Goal: Task Accomplishment & Management: Manage account settings

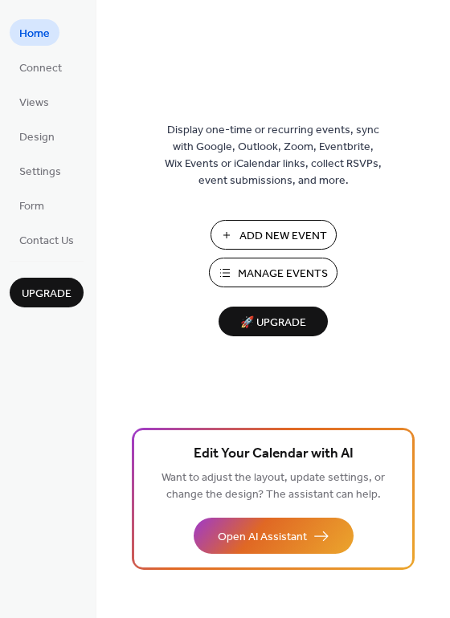
click at [284, 268] on span "Manage Events" at bounding box center [283, 274] width 90 height 17
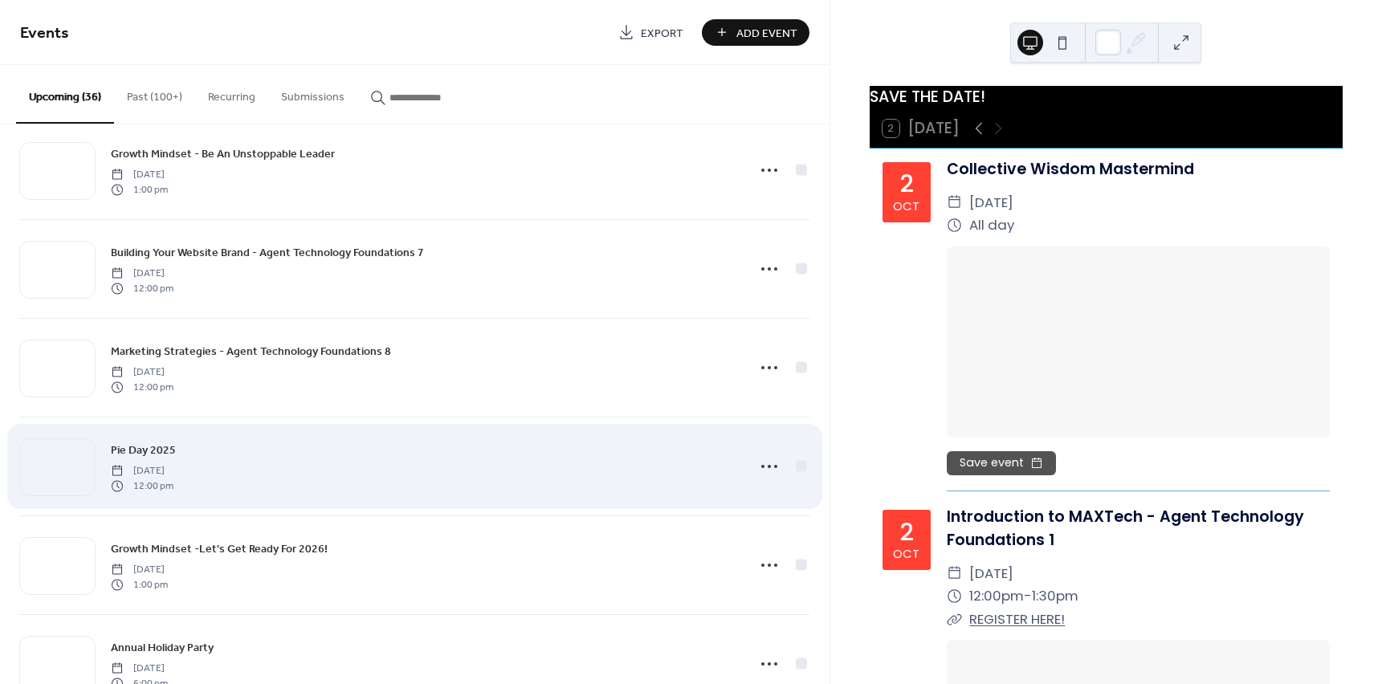
scroll to position [3012, 0]
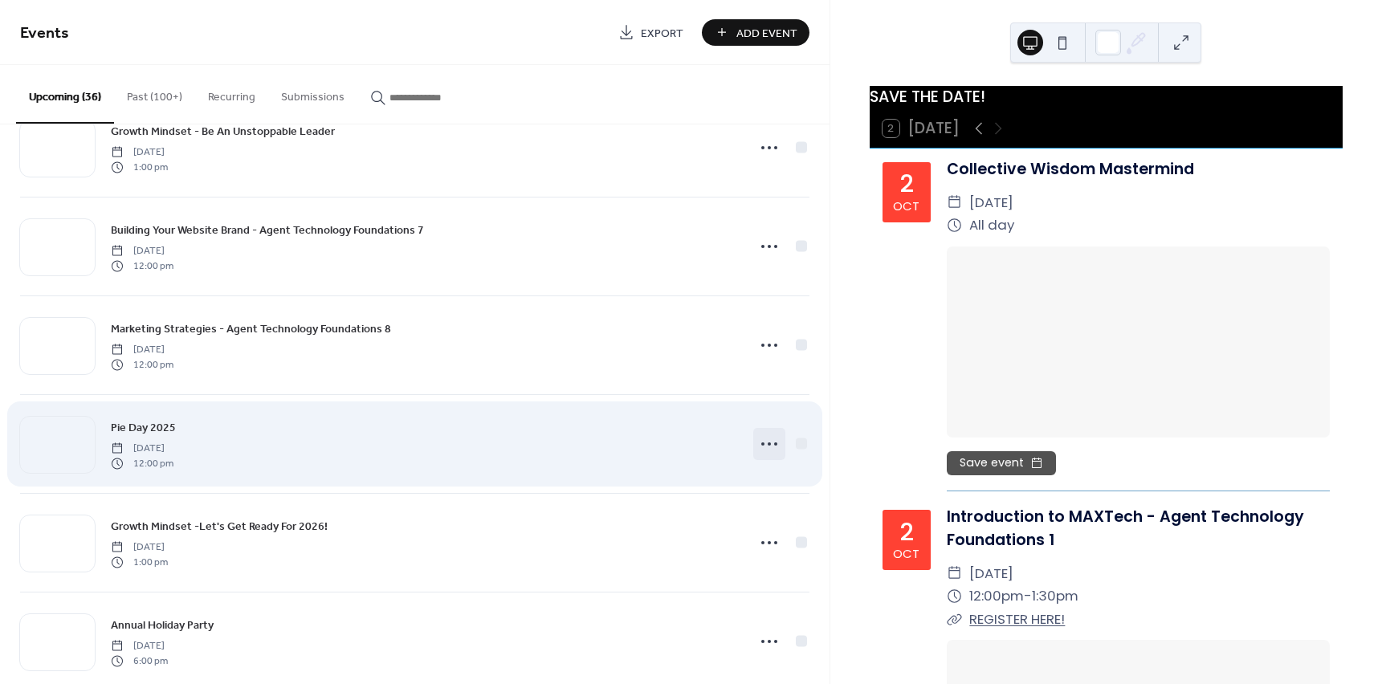
click at [761, 444] on icon at bounding box center [769, 444] width 26 height 26
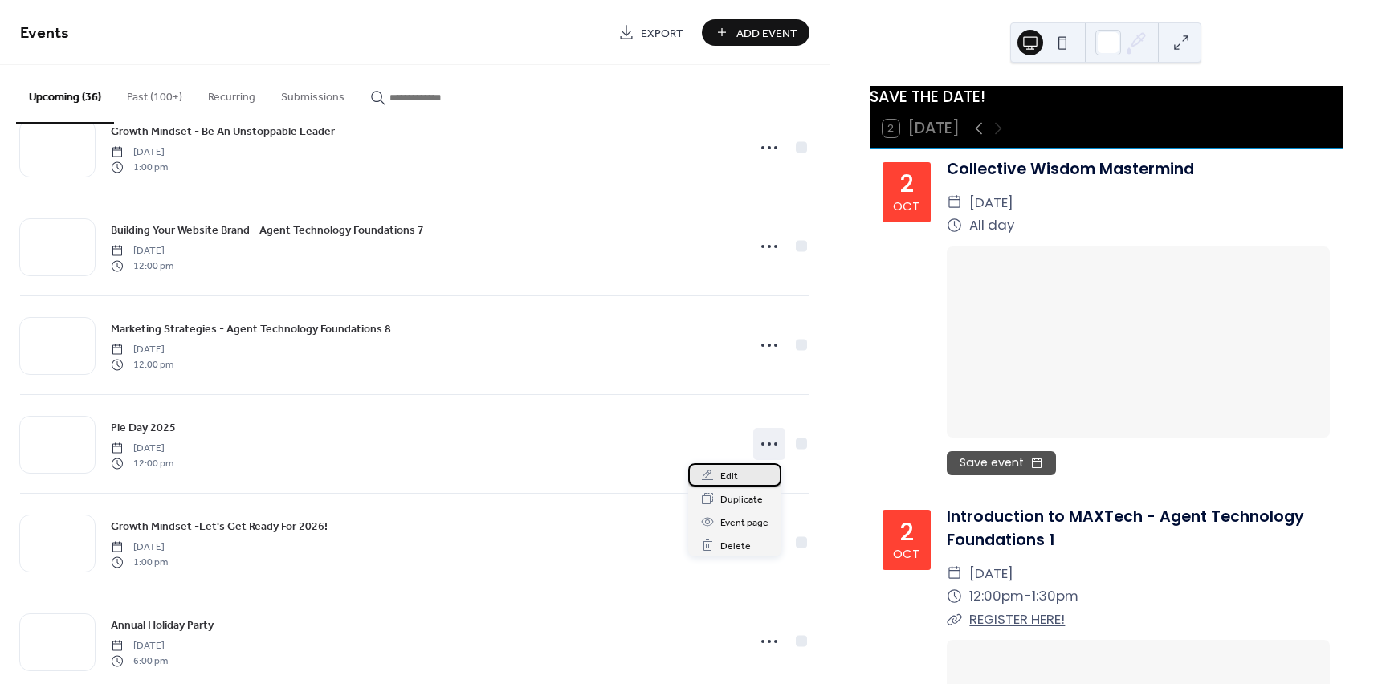
click at [740, 473] on div "Edit" at bounding box center [734, 474] width 93 height 23
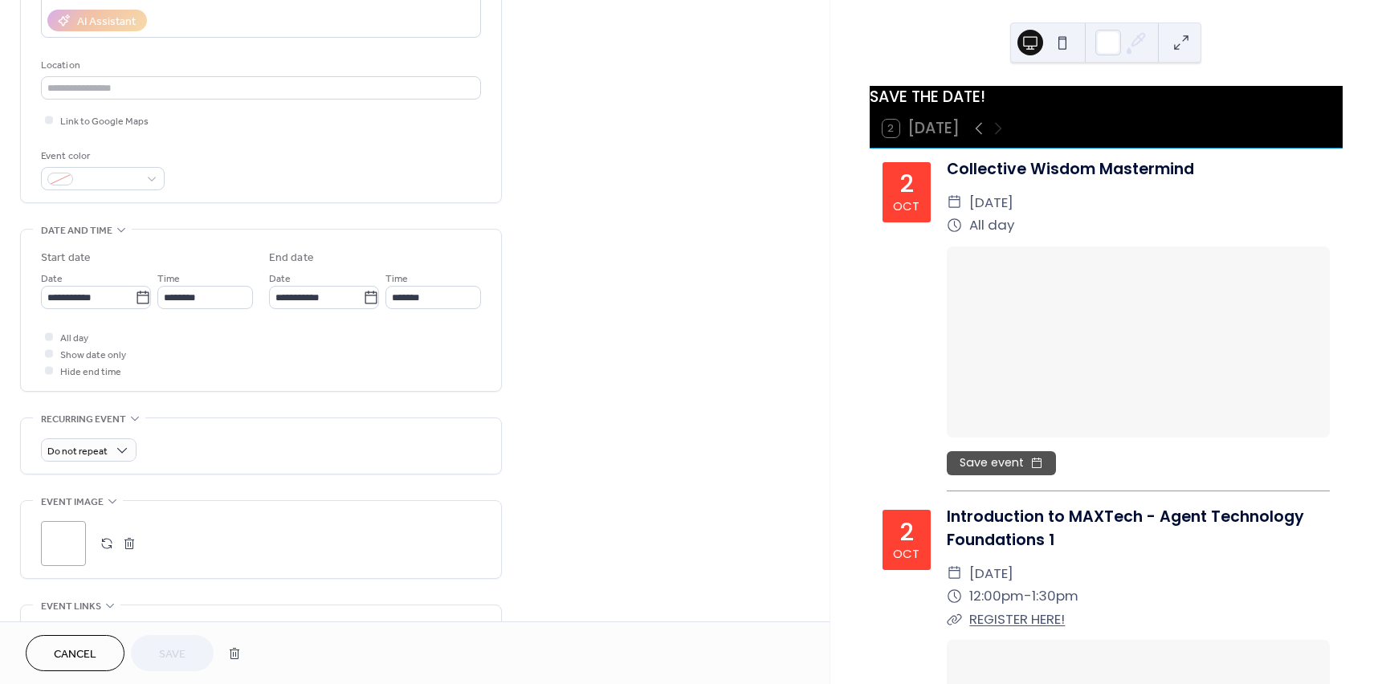
scroll to position [321, 0]
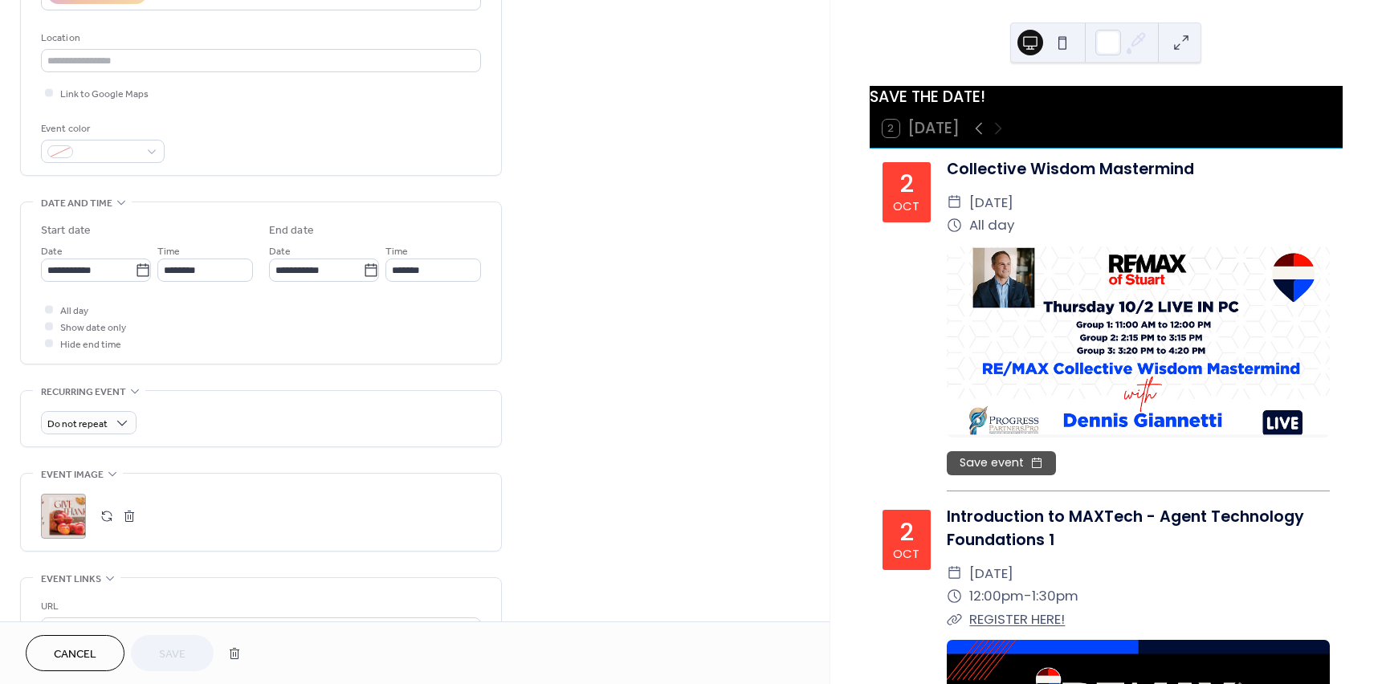
click at [136, 513] on button "button" at bounding box center [129, 516] width 22 height 22
click at [100, 515] on button "button" at bounding box center [107, 516] width 22 height 22
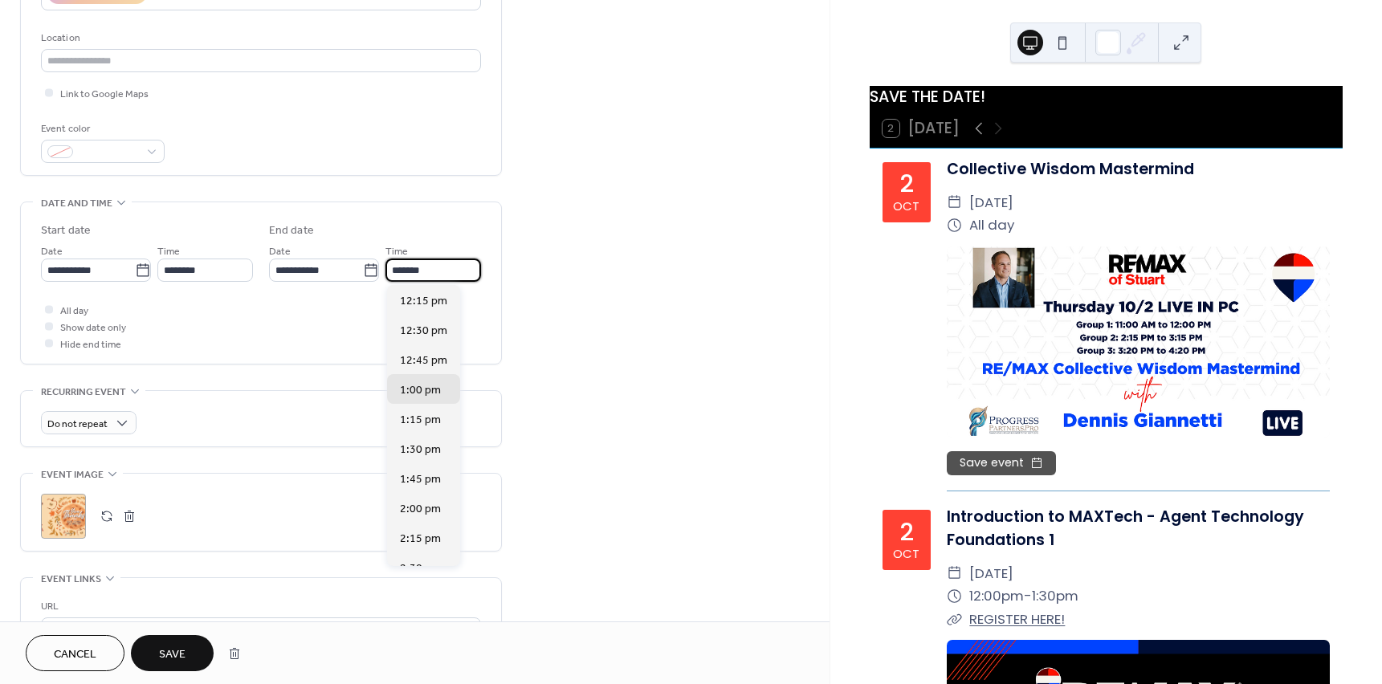
click at [456, 269] on input "*******" at bounding box center [433, 269] width 96 height 23
click at [436, 504] on span "4:00 pm" at bounding box center [420, 506] width 41 height 17
type input "*******"
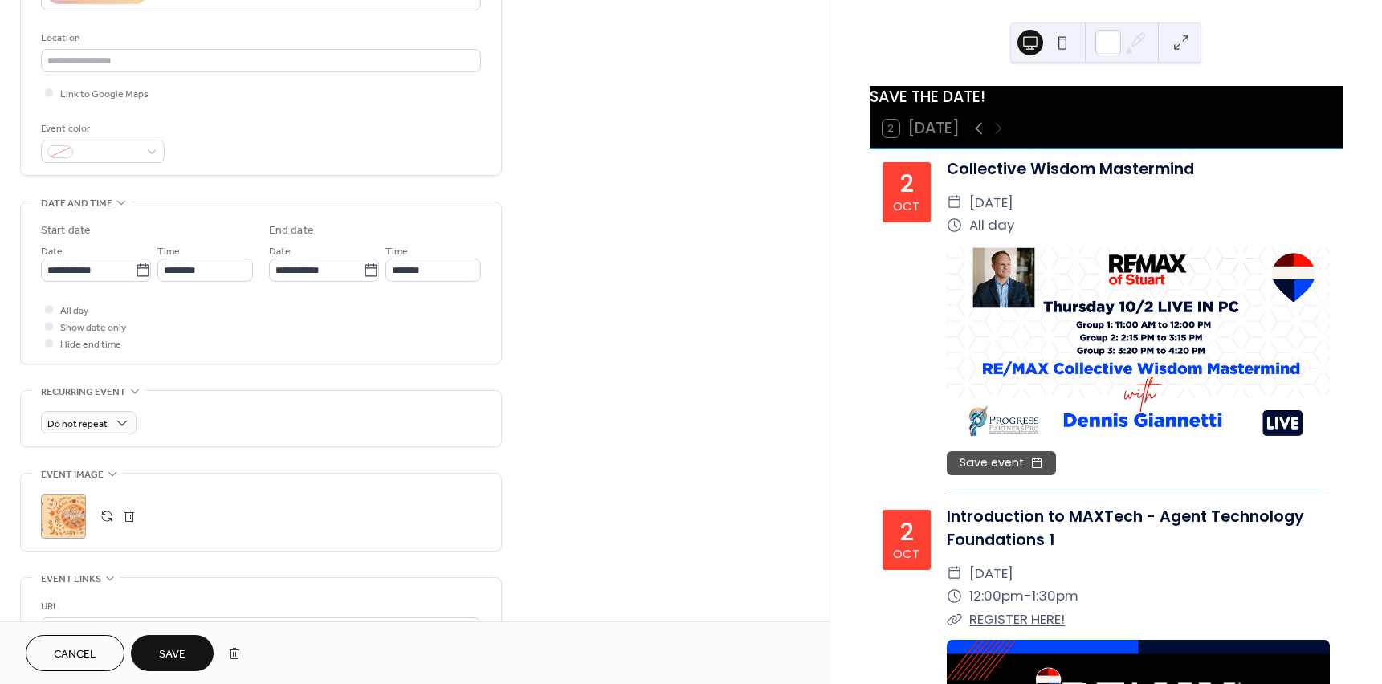
click at [169, 654] on span "Save" at bounding box center [172, 654] width 26 height 17
